Goal: Transaction & Acquisition: Download file/media

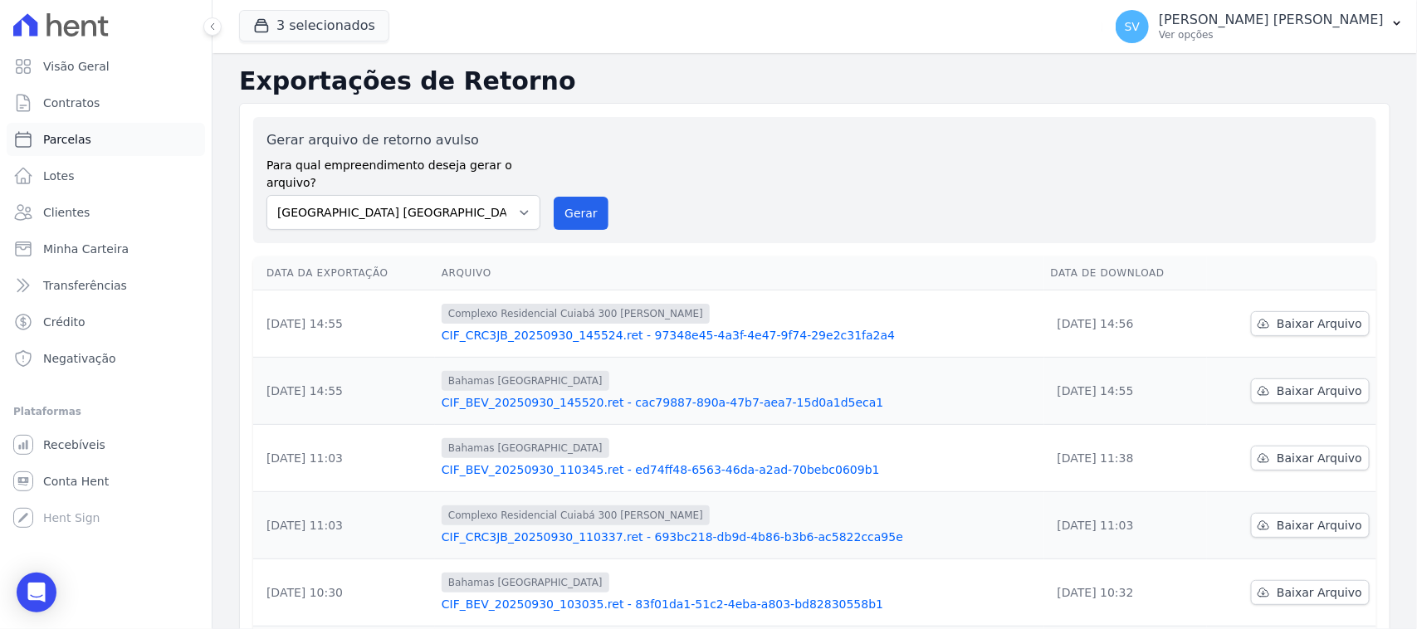
click at [101, 134] on link "Parcelas" at bounding box center [106, 139] width 198 height 33
select select
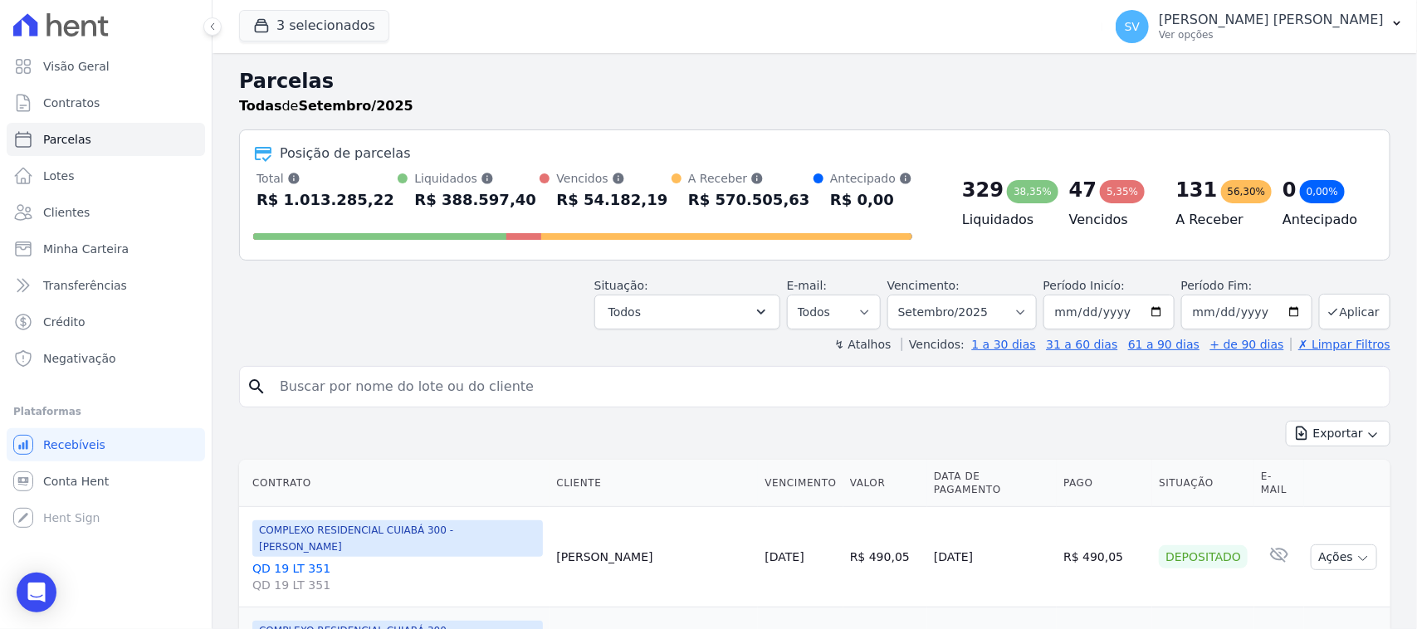
click at [726, 380] on input "search" at bounding box center [826, 386] width 1113 height 33
type input "[PERSON_NAME]"
select select
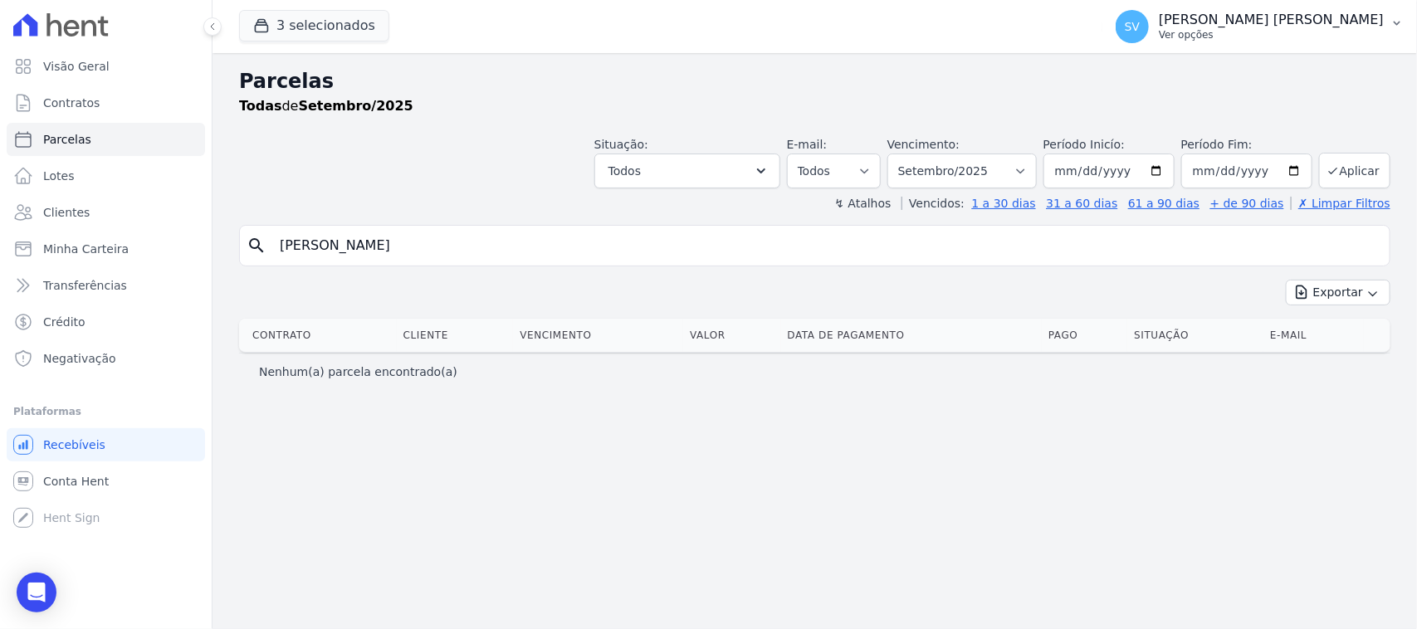
click at [1243, 40] on p "Ver opções" at bounding box center [1271, 34] width 225 height 13
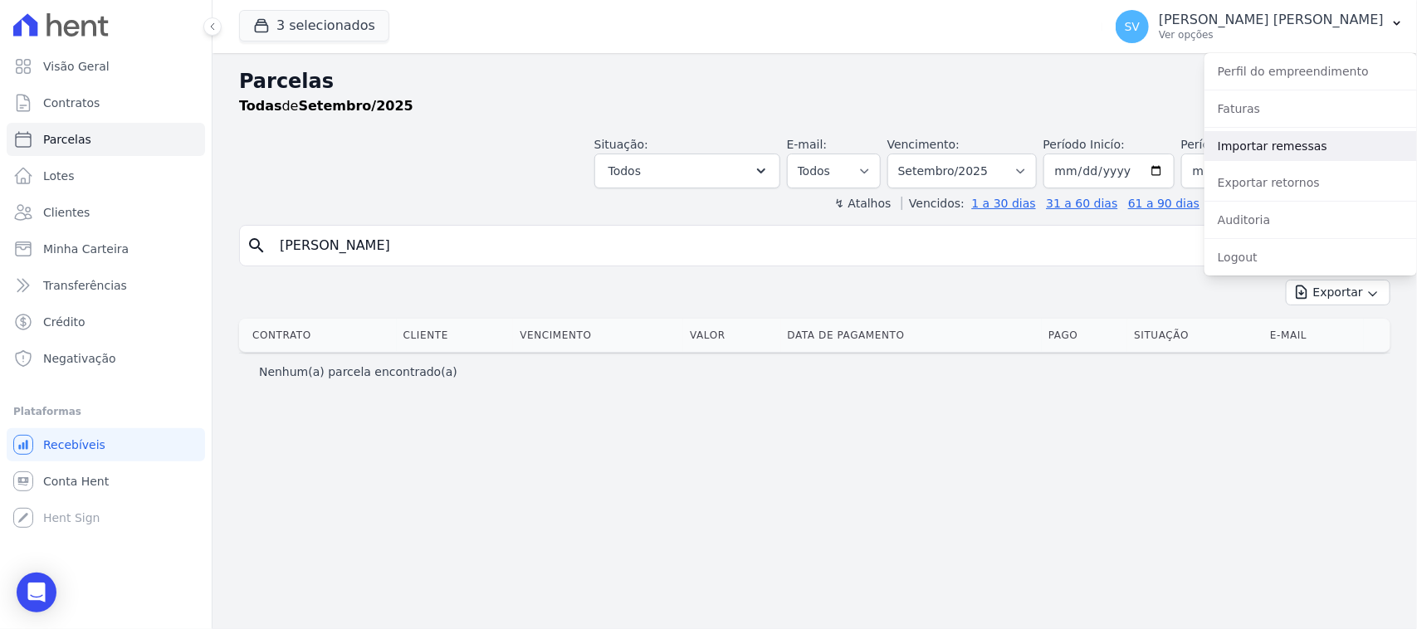
click at [1287, 147] on link "Importar remessas" at bounding box center [1310, 146] width 213 height 30
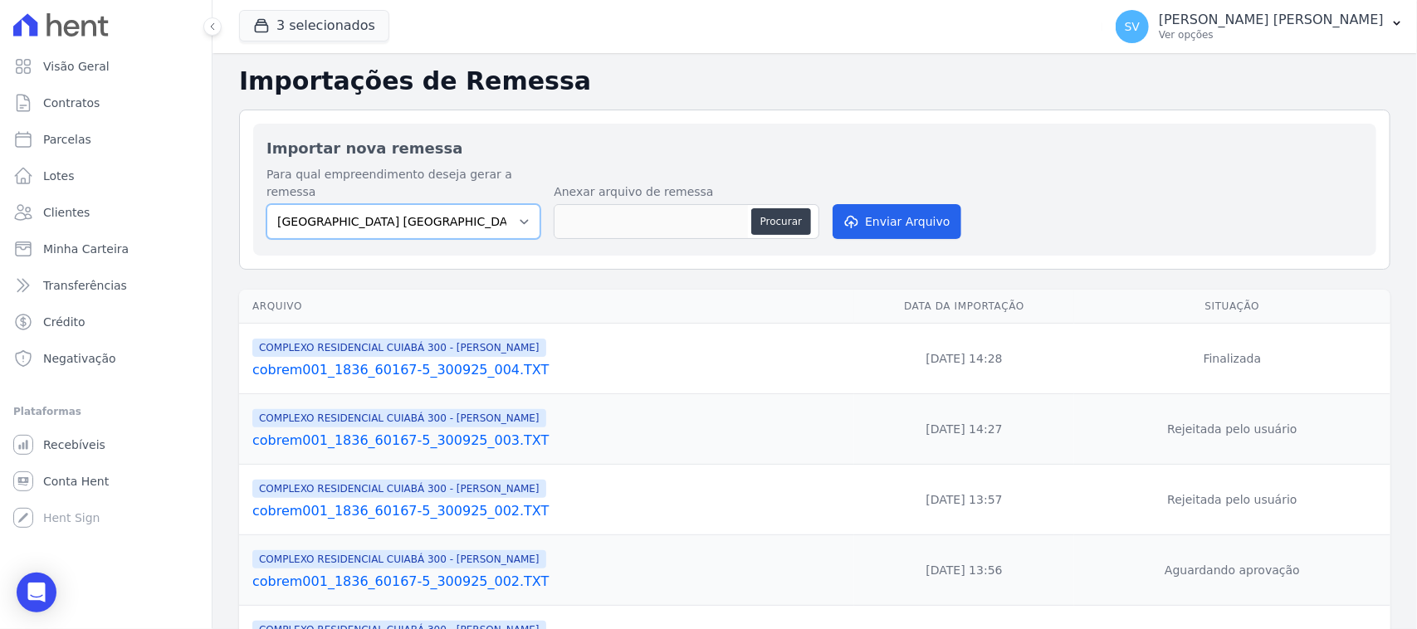
click at [481, 220] on select "[GEOGRAPHIC_DATA] COMPLEXO RESIDENCIAL [GEOGRAPHIC_DATA] 300 - [PERSON_NAME][GE…" at bounding box center [403, 221] width 274 height 35
select select "a999329b-d322-46c5-b2df-9163b092fb9b"
click at [266, 204] on select "[GEOGRAPHIC_DATA] COMPLEXO RESIDENCIAL [GEOGRAPHIC_DATA] 300 - [PERSON_NAME][GE…" at bounding box center [403, 221] width 274 height 35
click at [770, 208] on button "Procurar" at bounding box center [781, 221] width 60 height 27
type input "cobrem001_1836_60167-5_300925_005.TXT"
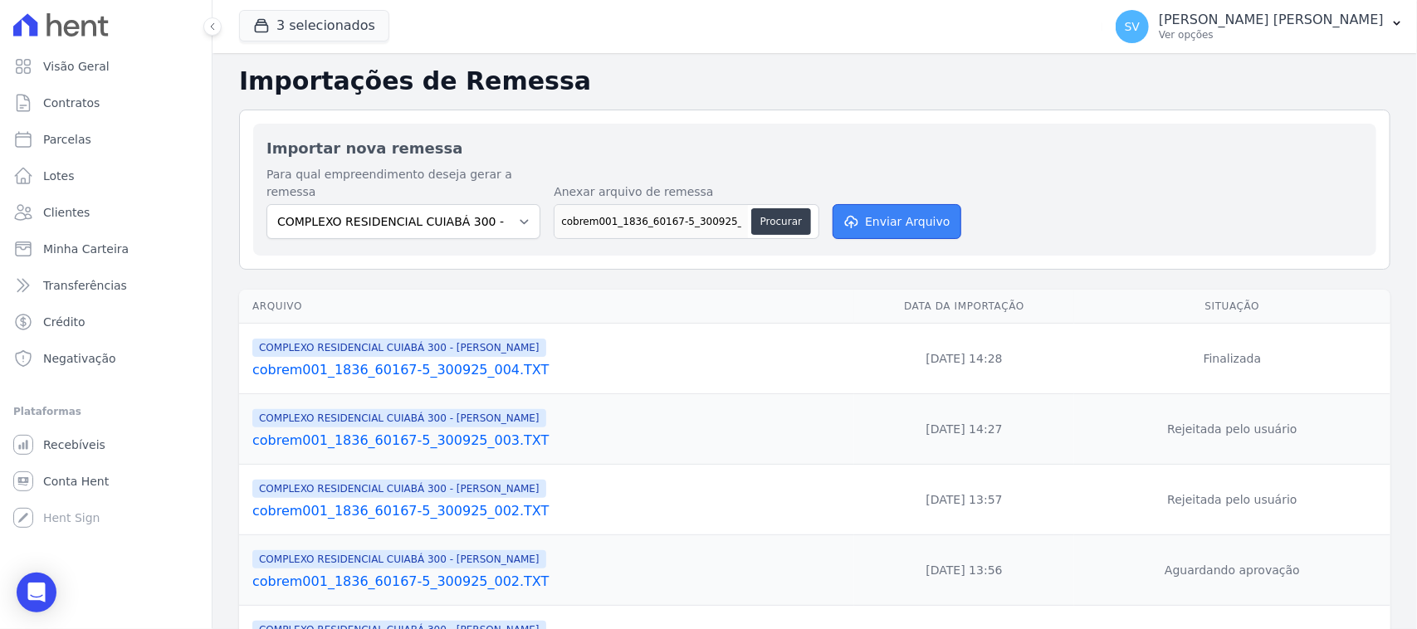
click at [860, 204] on button "Enviar Arquivo" at bounding box center [897, 221] width 128 height 35
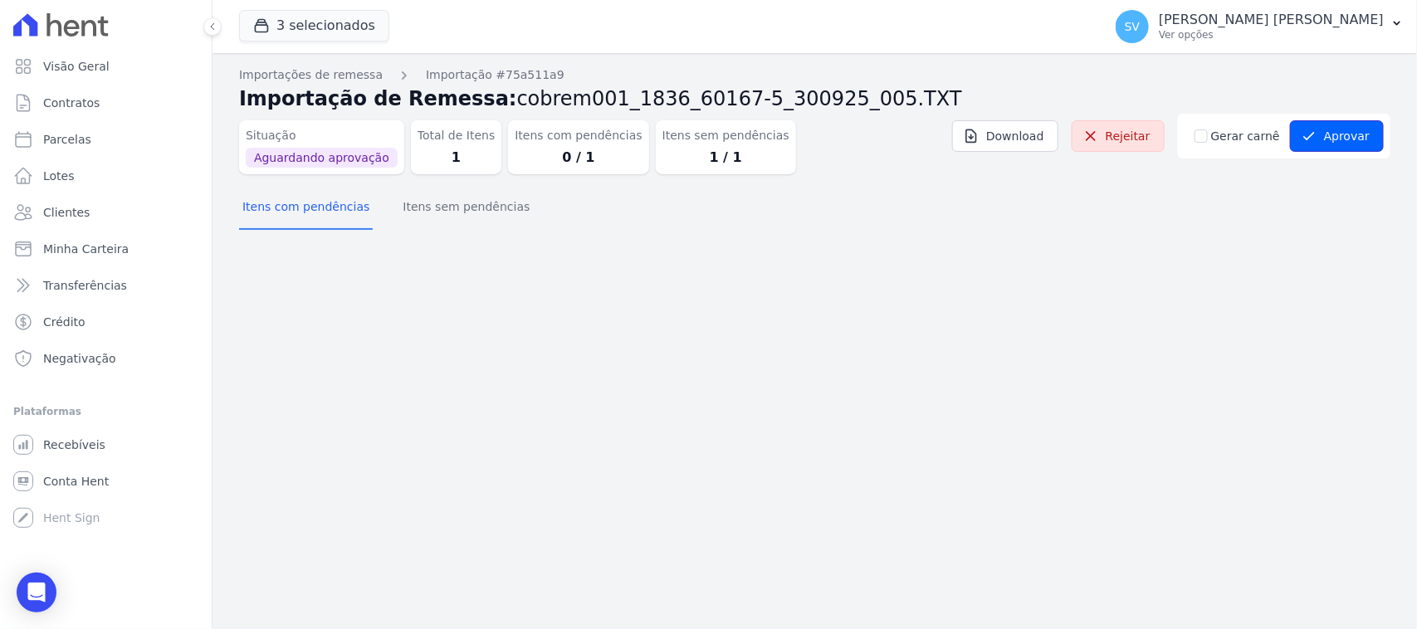
drag, startPoint x: 1328, startPoint y: 139, endPoint x: 696, endPoint y: 154, distance: 632.7
click at [1325, 139] on button "Aprovar" at bounding box center [1337, 136] width 94 height 32
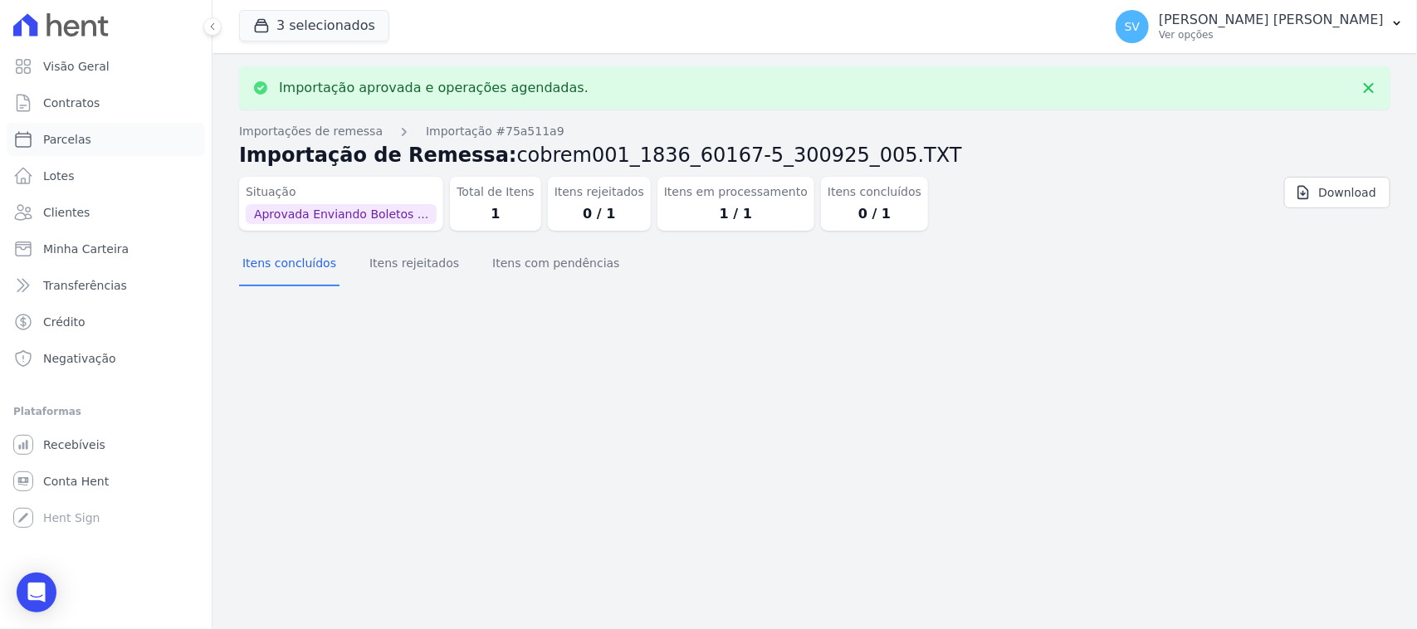
drag, startPoint x: 101, startPoint y: 148, endPoint x: 467, endPoint y: 204, distance: 370.4
click at [101, 149] on link "Parcelas" at bounding box center [106, 139] width 198 height 33
select select
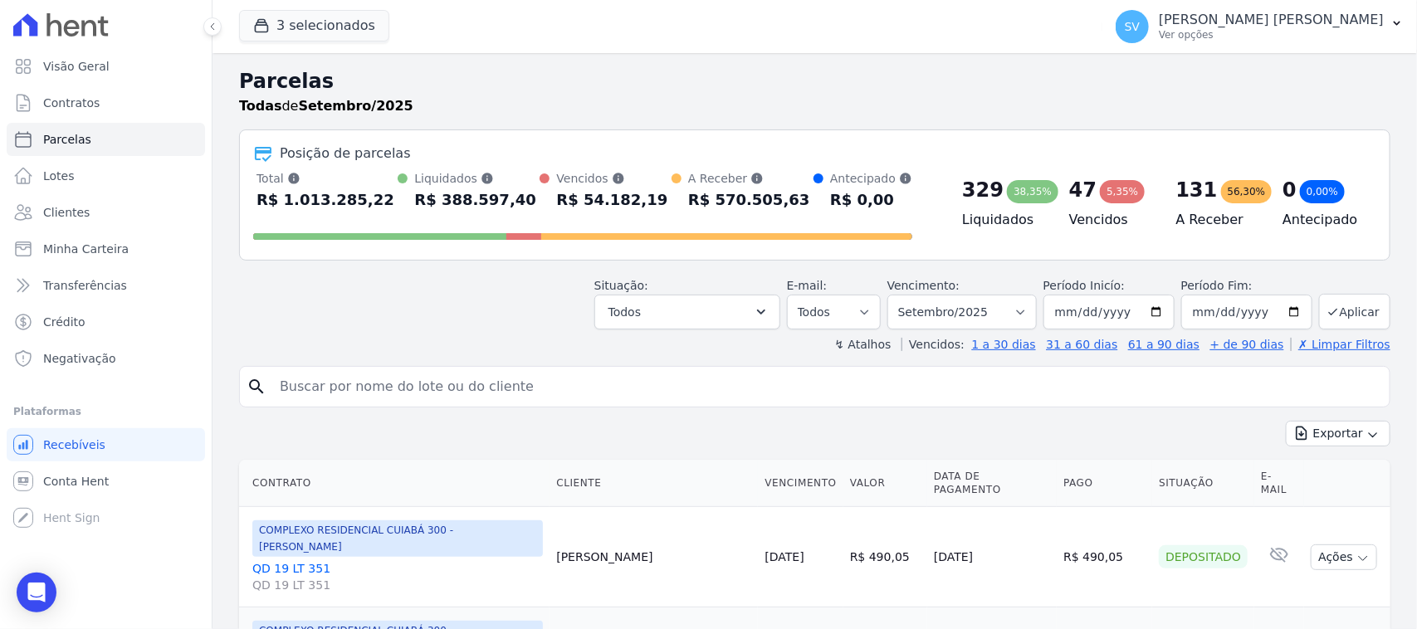
click at [501, 407] on div "search" at bounding box center [814, 387] width 1151 height 42
click at [504, 395] on input "search" at bounding box center [826, 386] width 1113 height 33
type input "[PERSON_NAME]"
select select
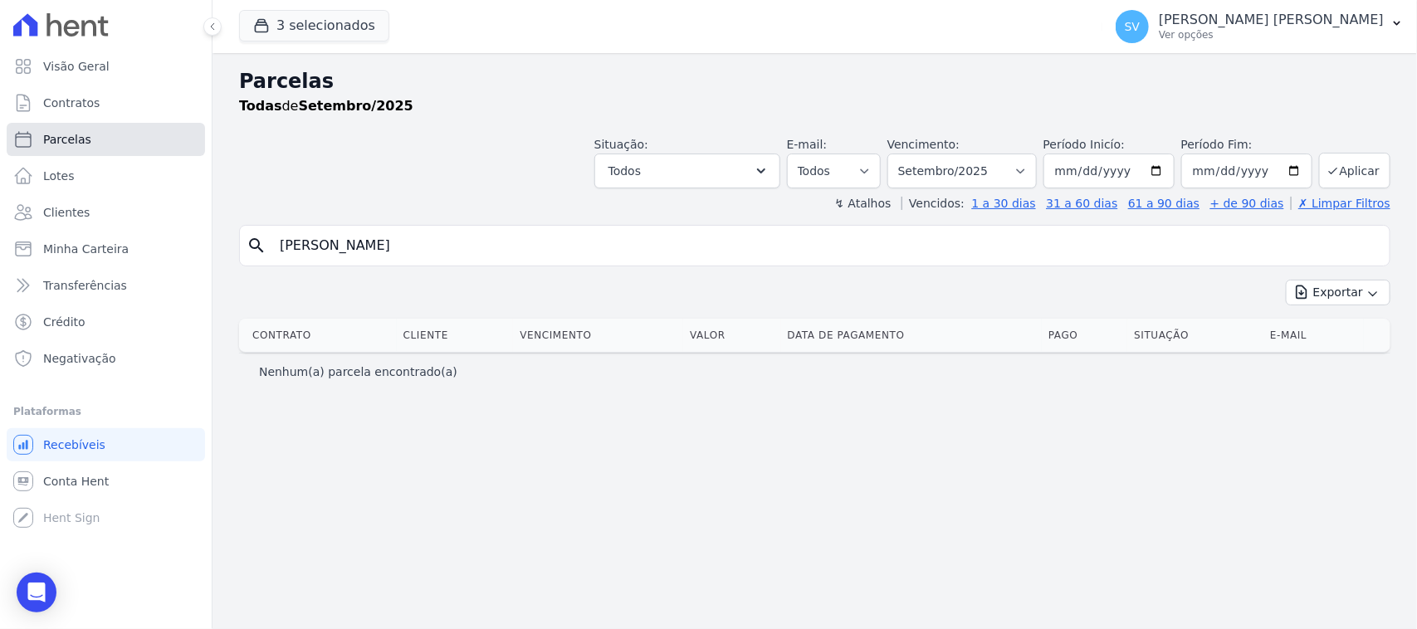
click at [131, 127] on link "Parcelas" at bounding box center [106, 139] width 198 height 33
select select
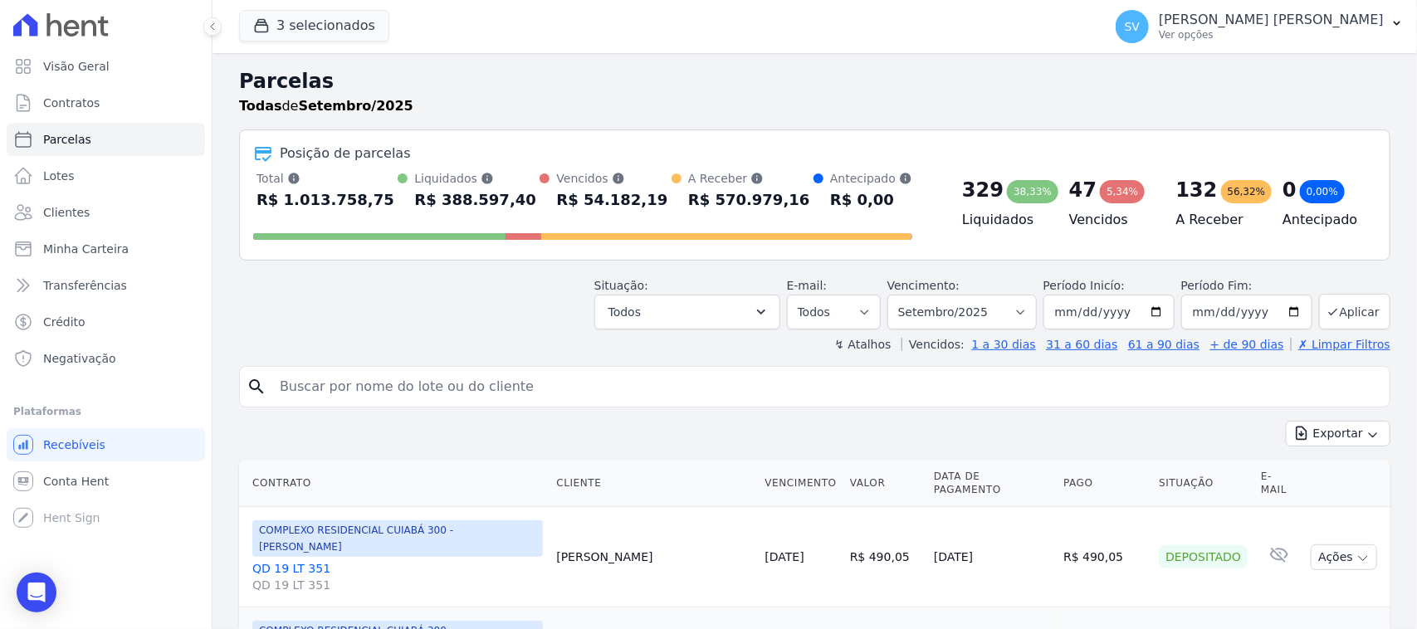
click at [418, 384] on input "search" at bounding box center [826, 386] width 1113 height 33
click at [425, 375] on input "search" at bounding box center [826, 386] width 1113 height 33
type input "[PERSON_NAME]"
select select
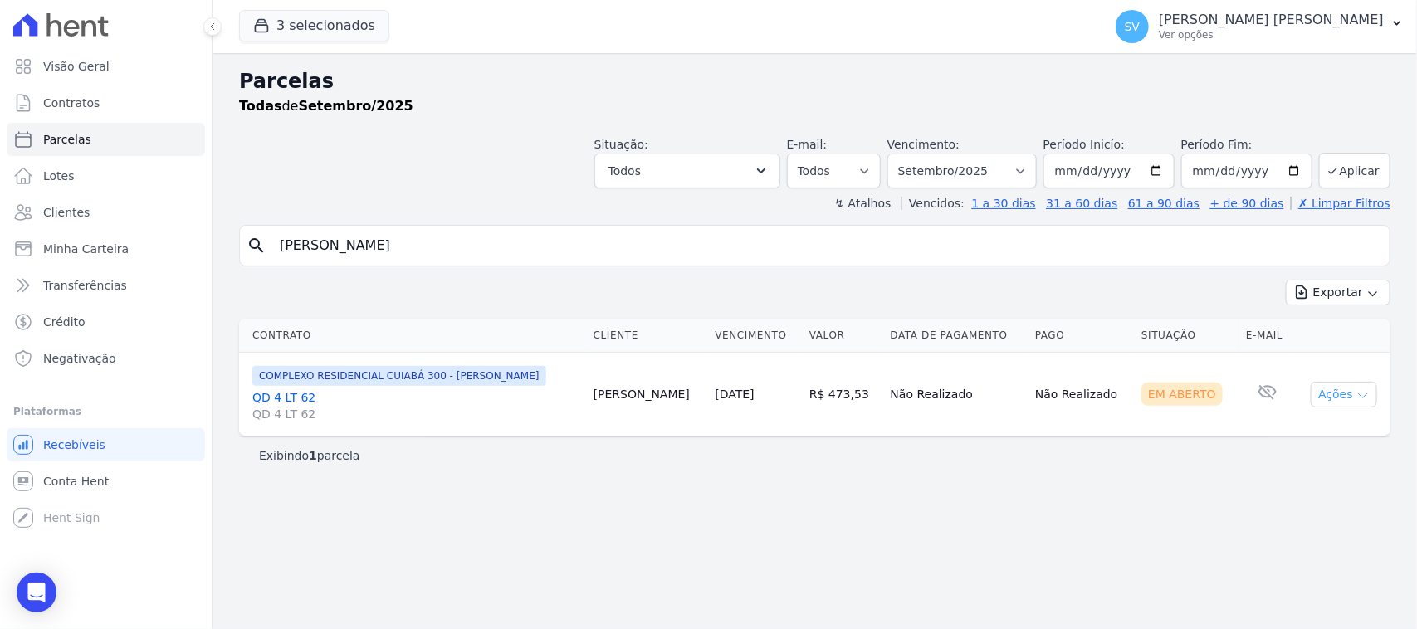
click at [1346, 393] on button "Ações" at bounding box center [1344, 395] width 66 height 26
click at [1360, 423] on link "Ver boleto" at bounding box center [1337, 433] width 159 height 31
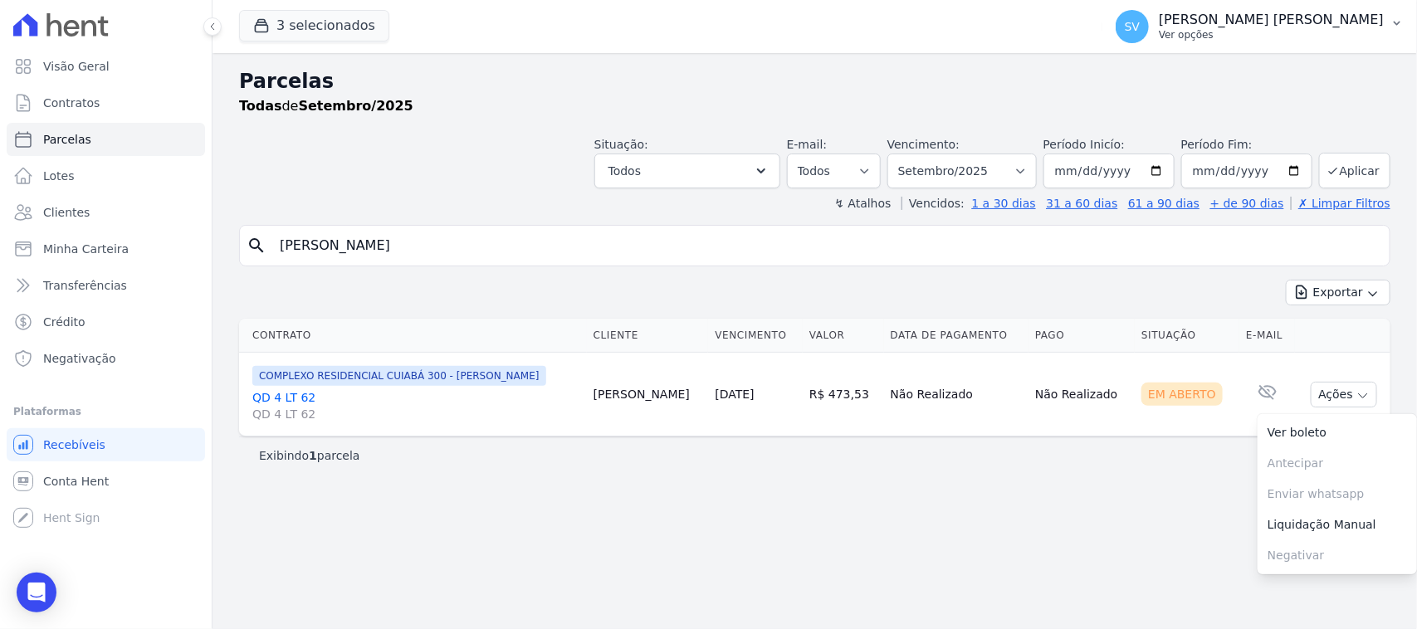
click at [1200, 18] on p "[PERSON_NAME] [PERSON_NAME]" at bounding box center [1271, 20] width 225 height 17
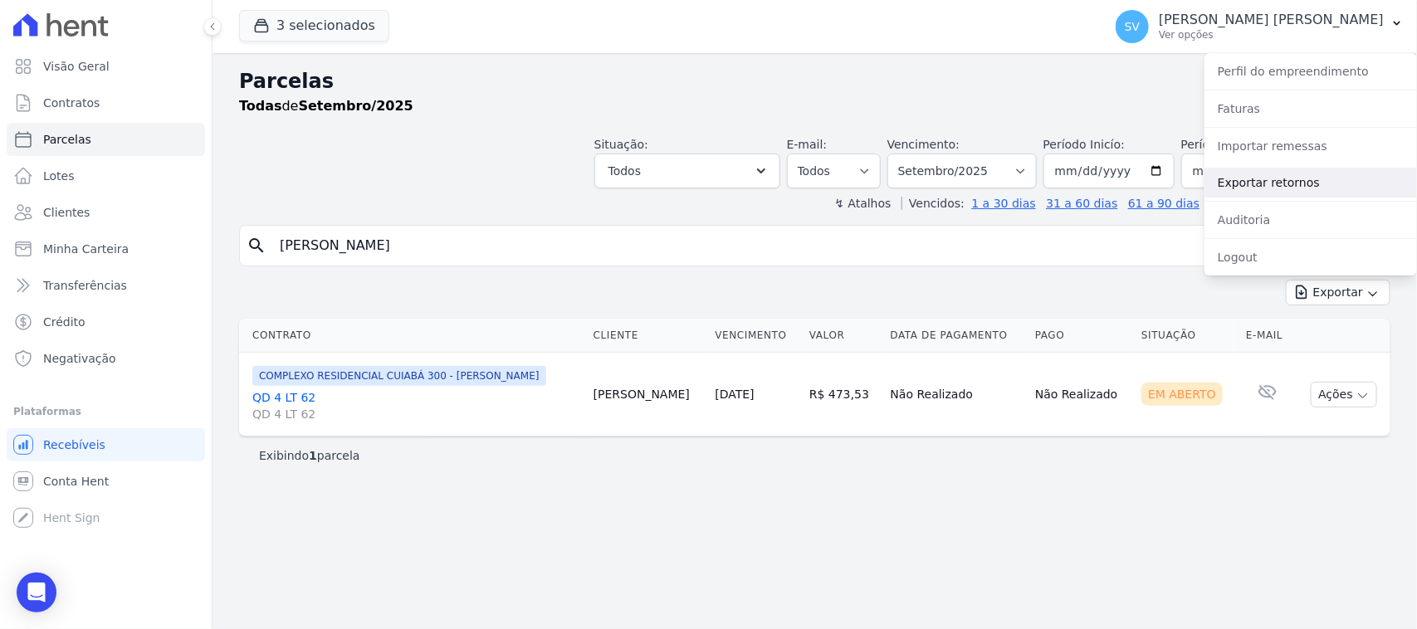
click at [1258, 180] on link "Exportar retornos" at bounding box center [1310, 183] width 213 height 30
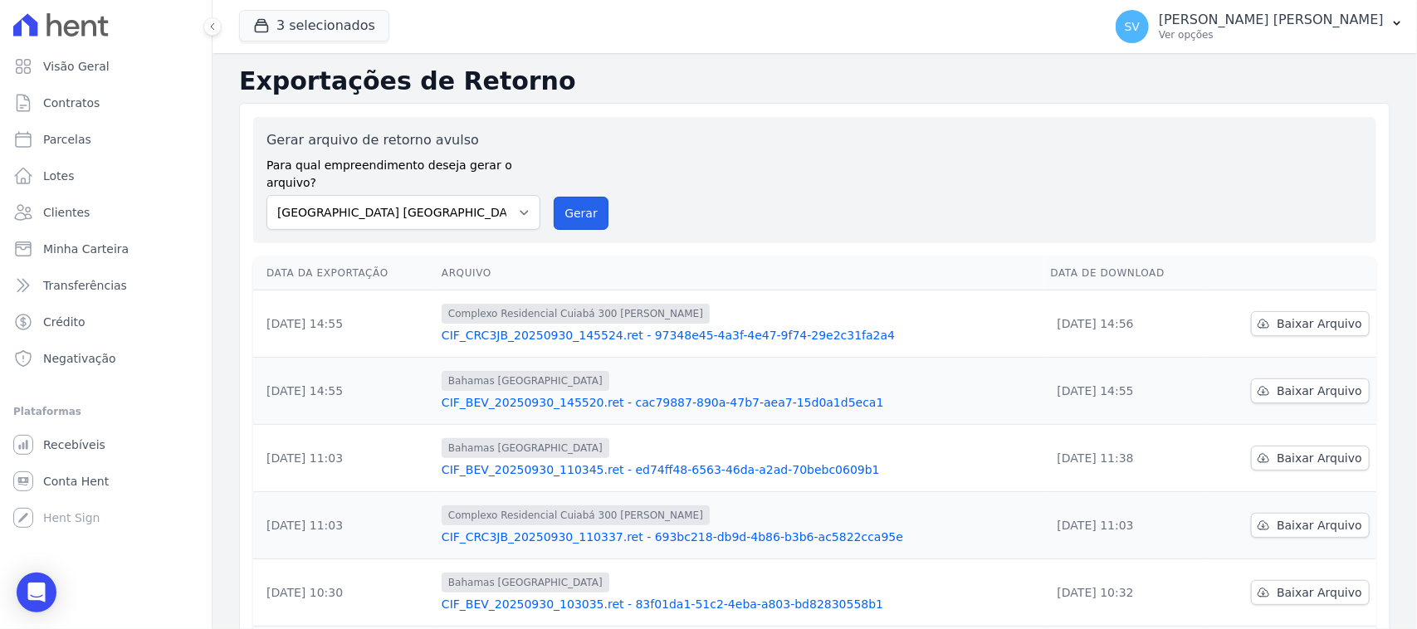
drag, startPoint x: 588, startPoint y: 193, endPoint x: 760, endPoint y: 168, distance: 174.6
click at [588, 197] on button "Gerar" at bounding box center [581, 213] width 55 height 33
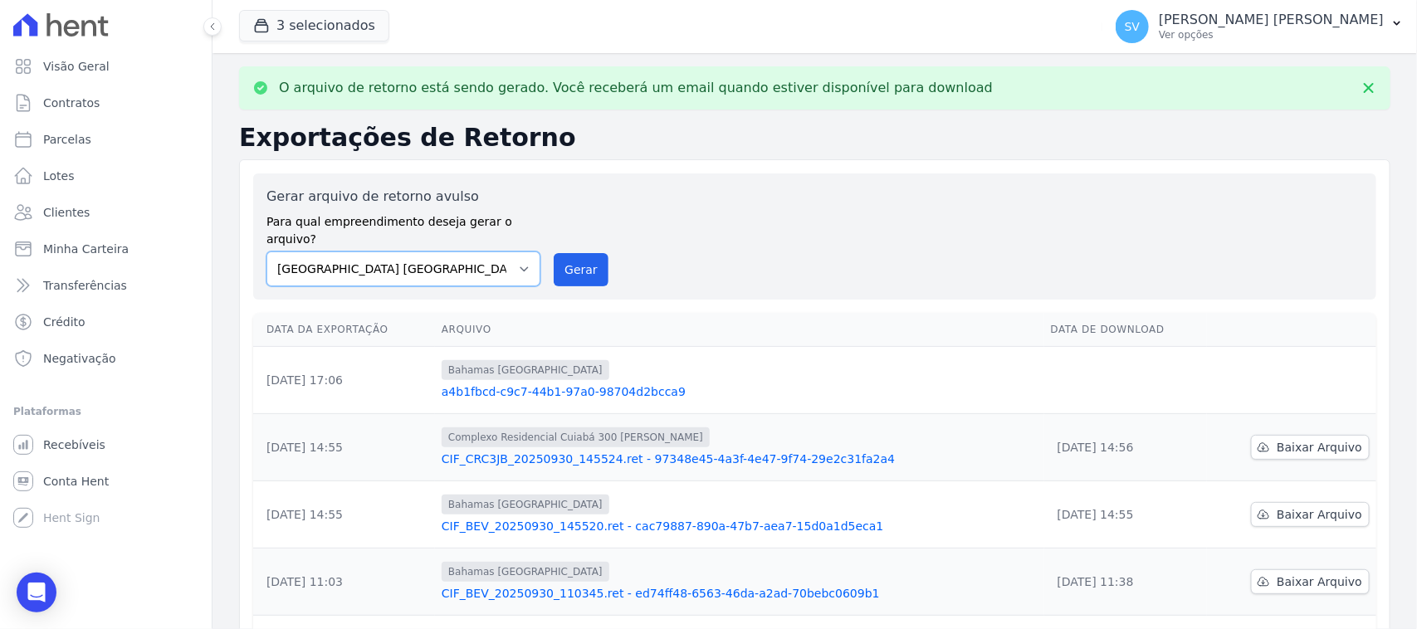
click at [488, 262] on select "[GEOGRAPHIC_DATA] COMPLEXO RESIDENCIAL [GEOGRAPHIC_DATA] 300 - [PERSON_NAME][GE…" at bounding box center [403, 269] width 274 height 35
select select "a999329b-d322-46c5-b2df-9163b092fb9b"
click at [266, 252] on select "[GEOGRAPHIC_DATA] COMPLEXO RESIDENCIAL [GEOGRAPHIC_DATA] 300 - [PERSON_NAME][GE…" at bounding box center [403, 269] width 274 height 35
click at [565, 271] on div "Gerar arquivo de retorno avulso Para qual empreendimento deseja gerar o arquivo…" at bounding box center [814, 236] width 1123 height 126
drag, startPoint x: 571, startPoint y: 263, endPoint x: 774, endPoint y: 162, distance: 226.5
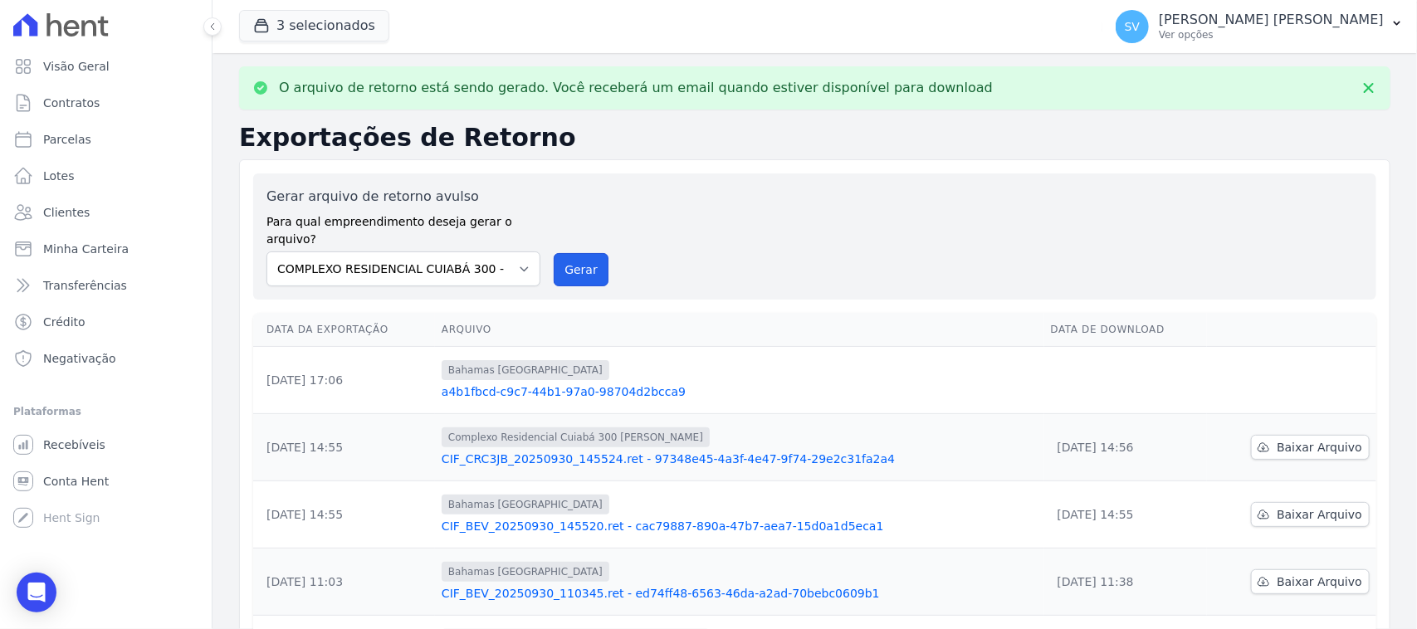
click at [571, 266] on button "Gerar" at bounding box center [581, 269] width 55 height 33
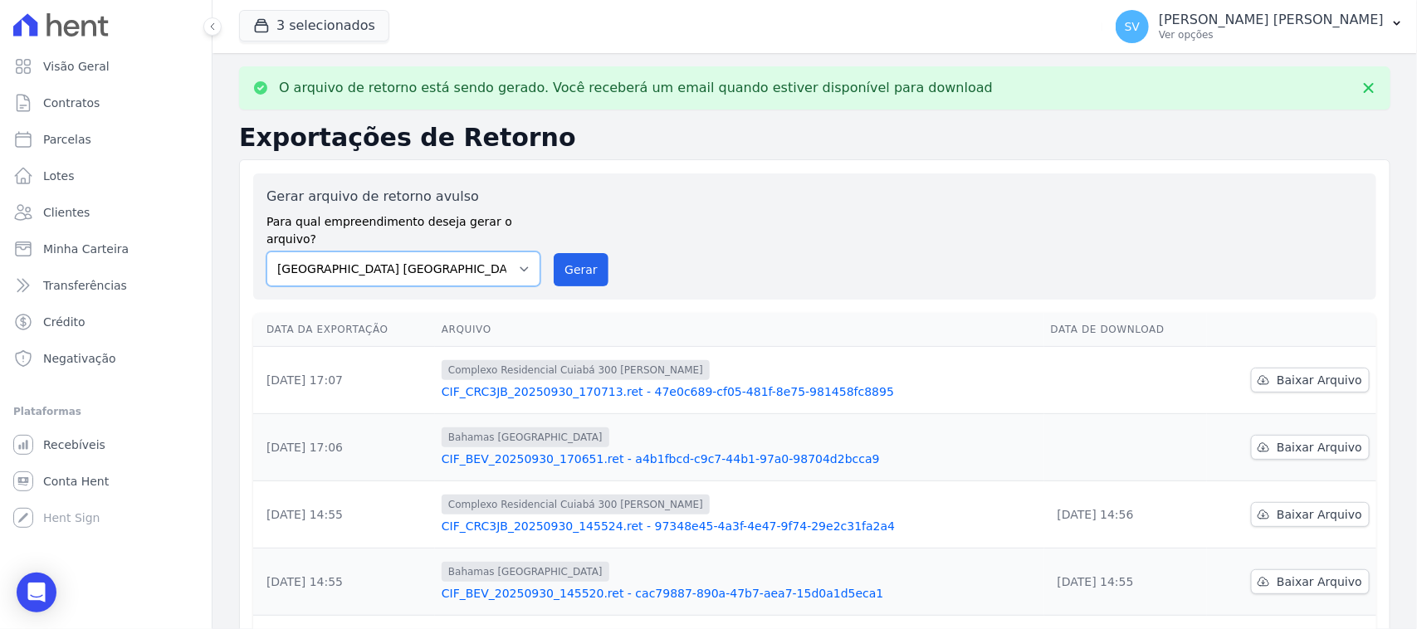
click at [500, 252] on select "[GEOGRAPHIC_DATA] COMPLEXO RESIDENCIAL [GEOGRAPHIC_DATA] 300 - [PERSON_NAME][GE…" at bounding box center [403, 269] width 274 height 35
select select "73a372cd-5640-41c8-aaea-11bd74619c10"
click at [266, 252] on select "[GEOGRAPHIC_DATA] COMPLEXO RESIDENCIAL [GEOGRAPHIC_DATA] 300 - [PERSON_NAME][GE…" at bounding box center [403, 269] width 274 height 35
click at [594, 256] on button "Gerar" at bounding box center [581, 269] width 55 height 33
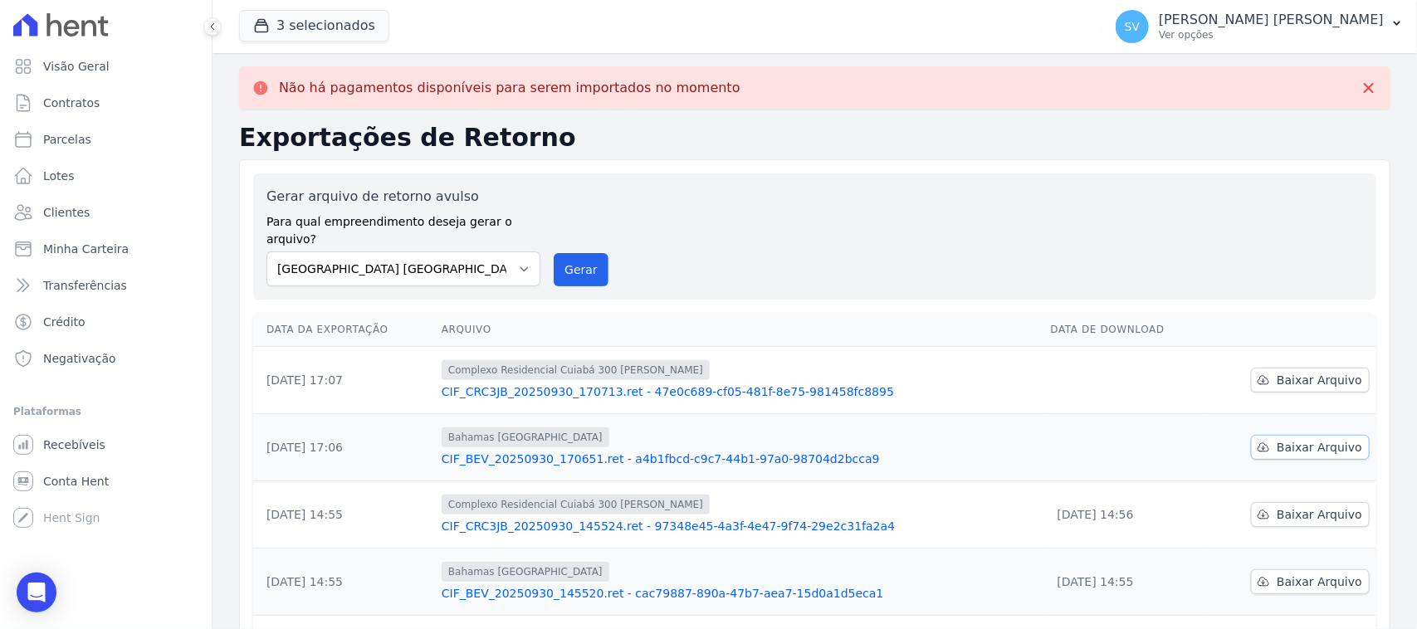
click at [1263, 435] on link "Baixar Arquivo" at bounding box center [1310, 447] width 119 height 25
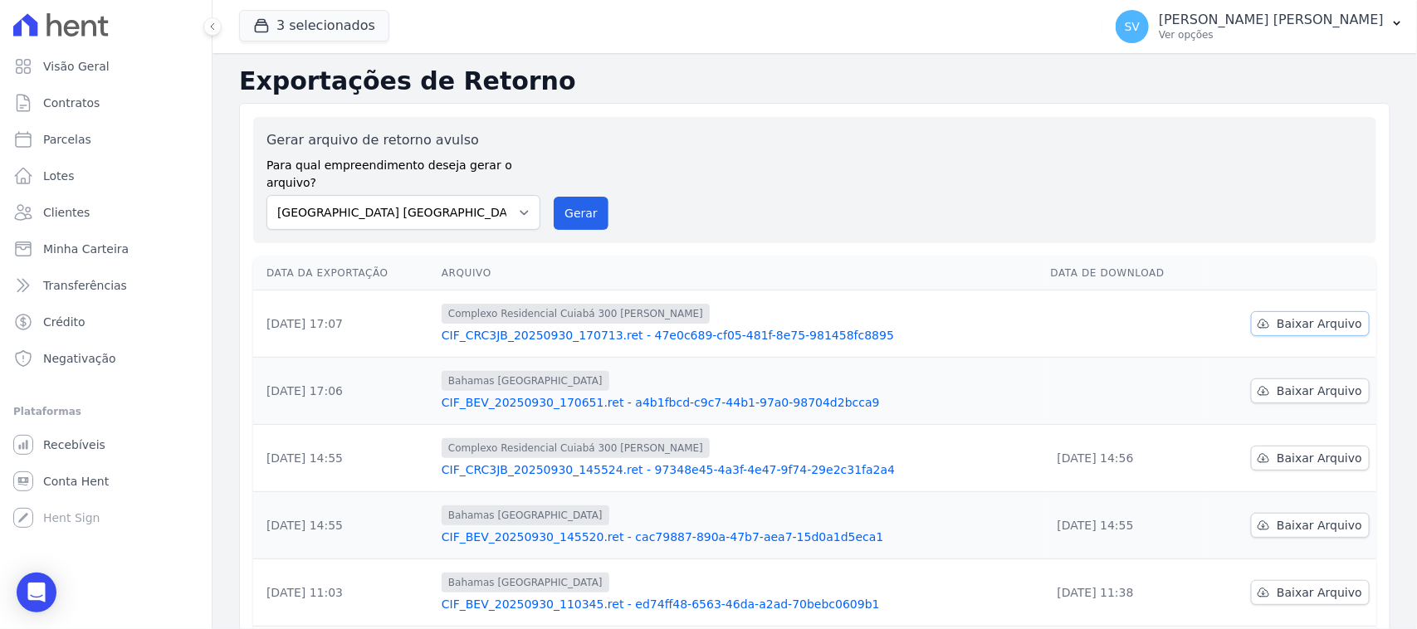
click at [1283, 315] on span "Baixar Arquivo" at bounding box center [1320, 323] width 86 height 17
